Goal: Information Seeking & Learning: Learn about a topic

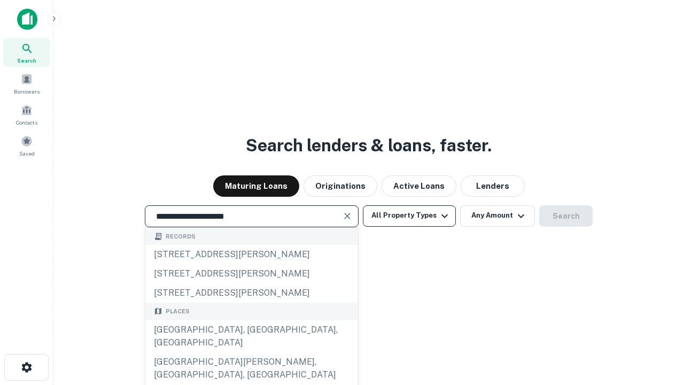
click at [251, 352] on div "[GEOGRAPHIC_DATA], [GEOGRAPHIC_DATA], [GEOGRAPHIC_DATA]" at bounding box center [251, 336] width 213 height 32
click at [410, 215] on button "All Property Types" at bounding box center [409, 215] width 93 height 21
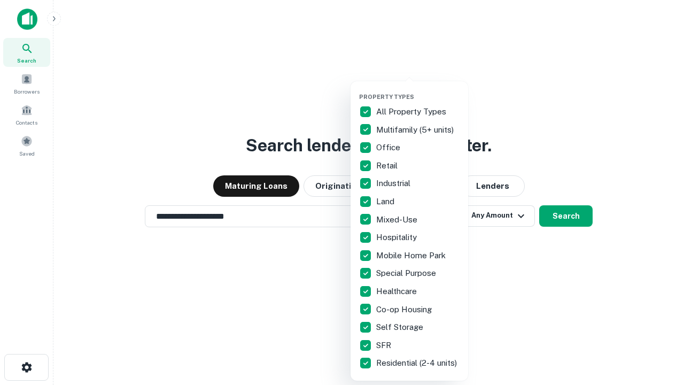
type input "**********"
click at [418, 90] on button "button" at bounding box center [418, 90] width 118 height 1
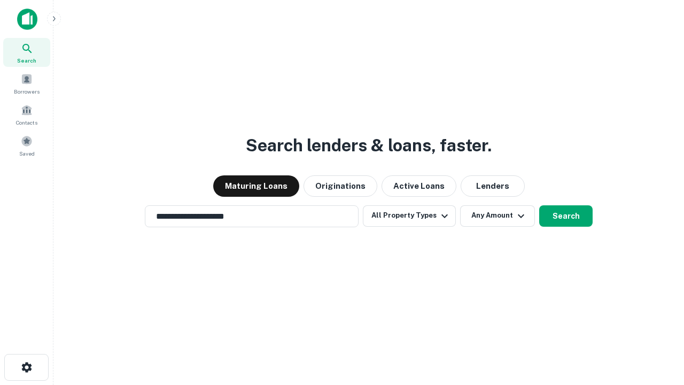
scroll to position [6, 129]
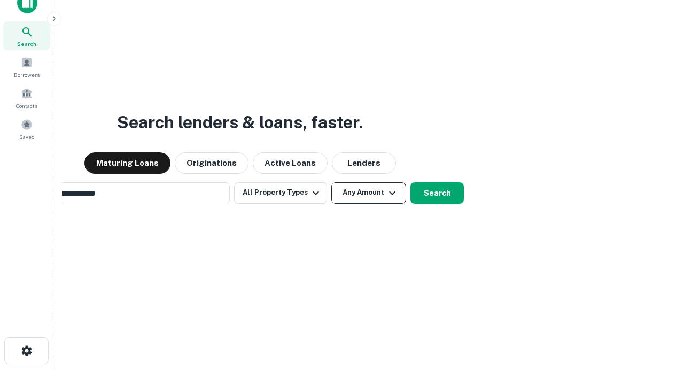
click at [331, 182] on button "Any Amount" at bounding box center [368, 192] width 75 height 21
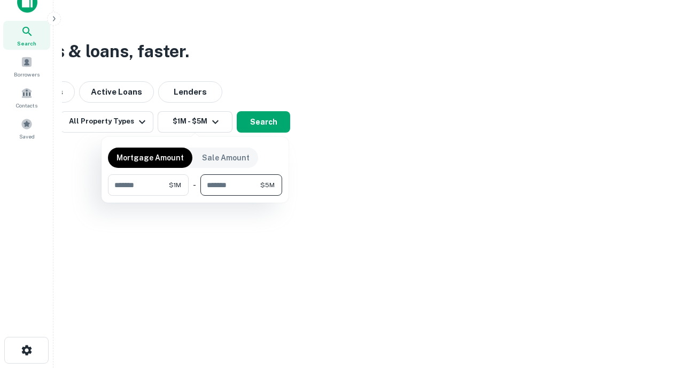
type input "*******"
click at [195, 196] on button "button" at bounding box center [195, 196] width 174 height 1
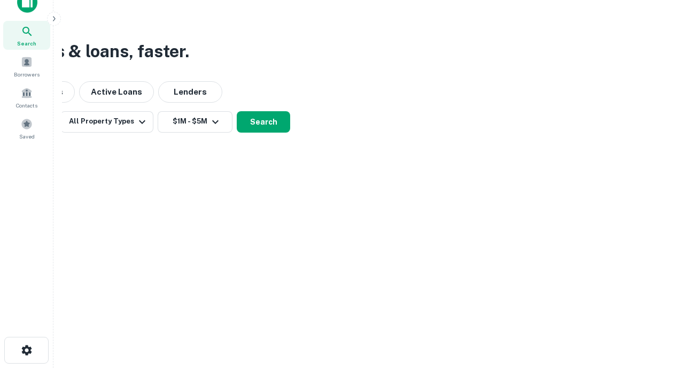
scroll to position [6, 197]
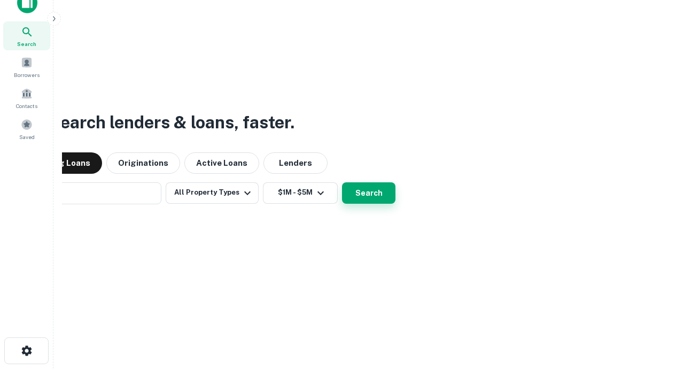
click at [342, 182] on button "Search" at bounding box center [368, 192] width 53 height 21
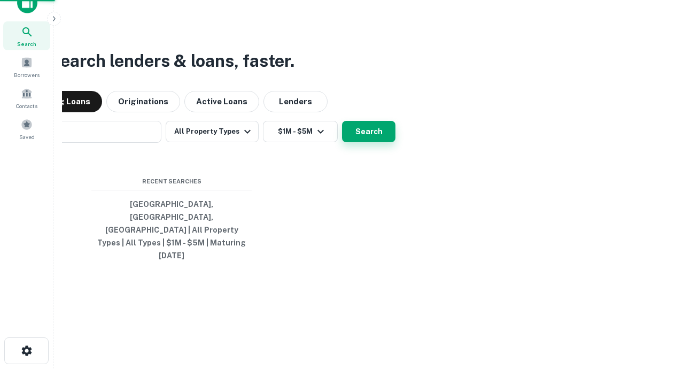
scroll to position [28, 303]
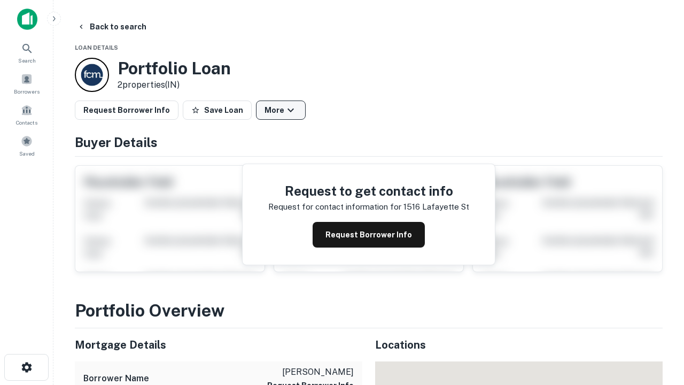
click at [281, 110] on button "More" at bounding box center [281, 110] width 50 height 19
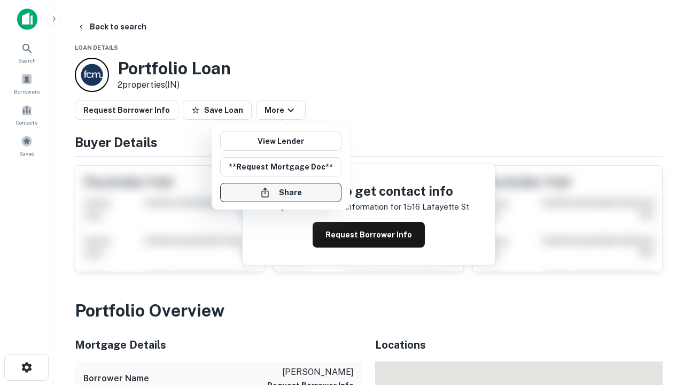
click at [281, 192] on button "Share" at bounding box center [280, 192] width 121 height 19
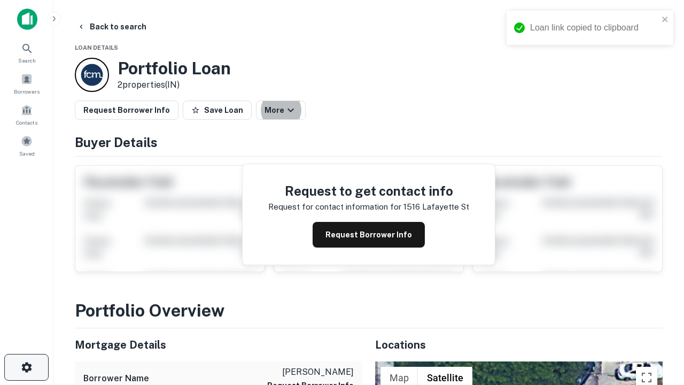
click at [26, 367] on icon "button" at bounding box center [26, 367] width 13 height 13
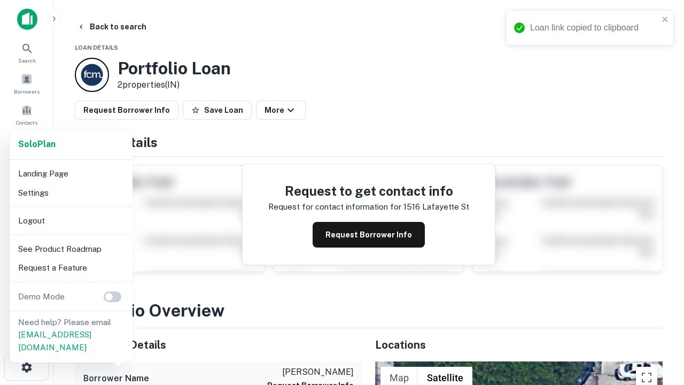
click at [71, 220] on li "Logout" at bounding box center [71, 220] width 114 height 19
